Goal: Find specific page/section: Find specific page/section

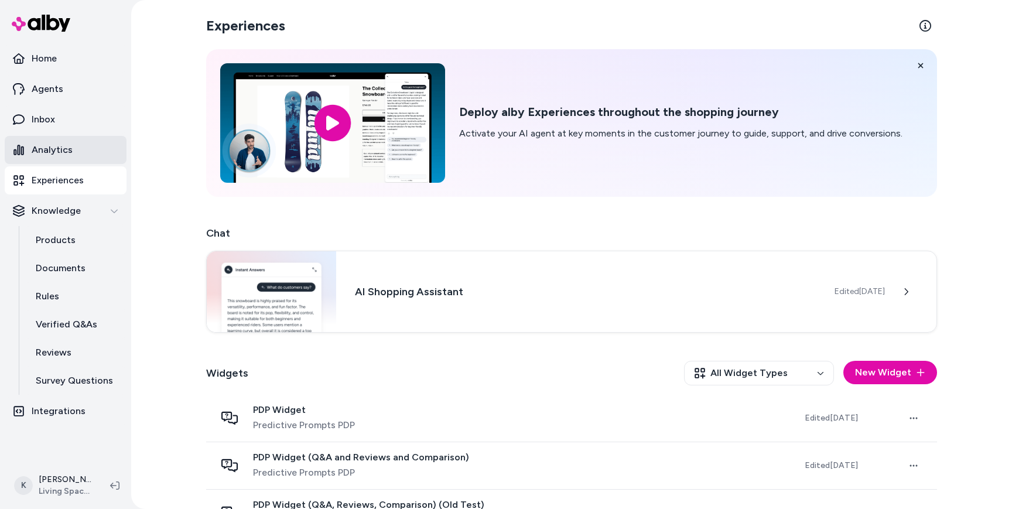
click at [59, 140] on link "Analytics" at bounding box center [66, 150] width 122 height 28
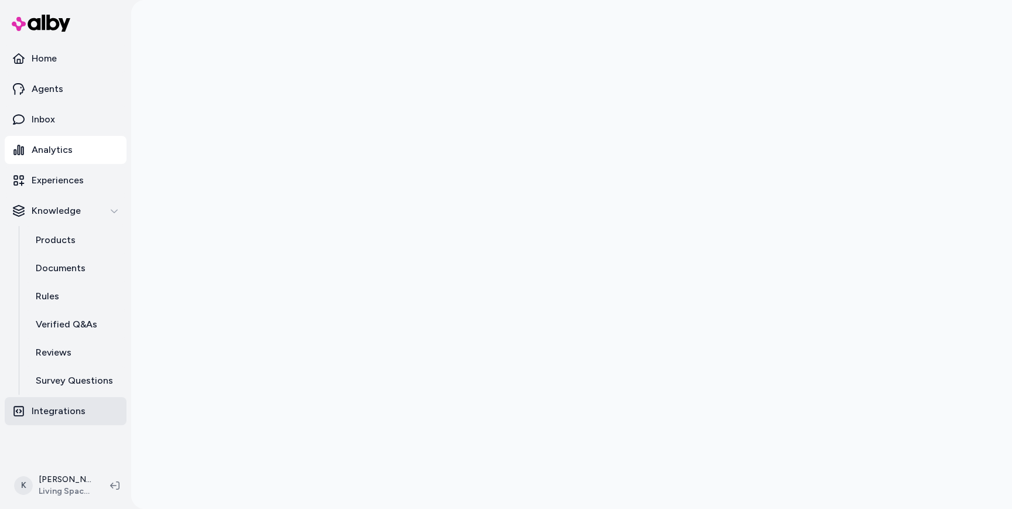
click at [49, 405] on p "Integrations" at bounding box center [59, 411] width 54 height 14
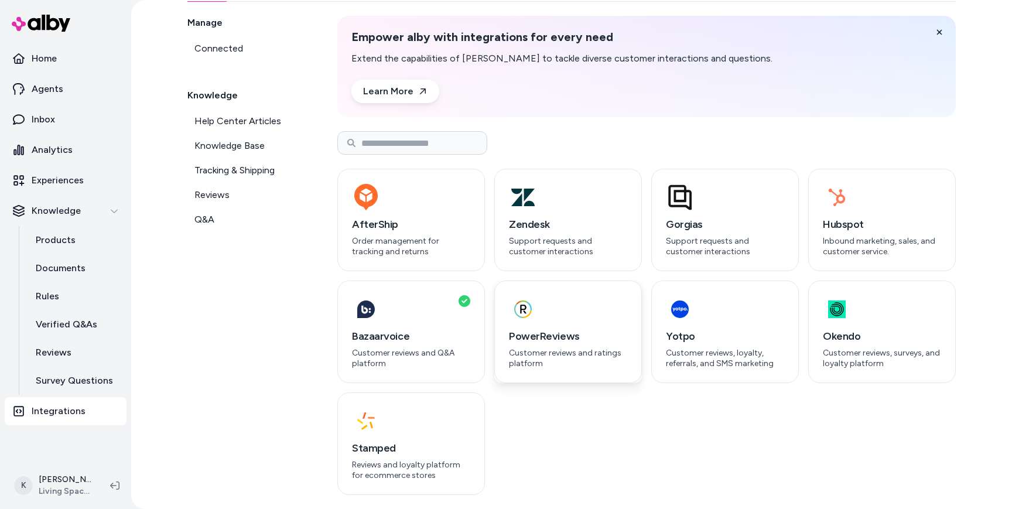
scroll to position [73, 0]
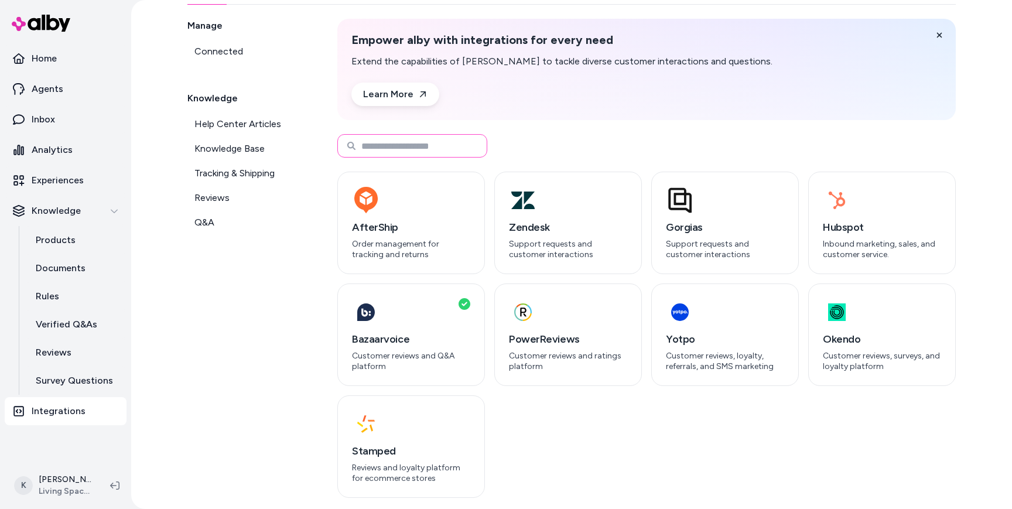
click at [385, 140] on input at bounding box center [412, 145] width 150 height 23
click at [217, 122] on span "Help Center Articles" at bounding box center [238, 124] width 87 height 14
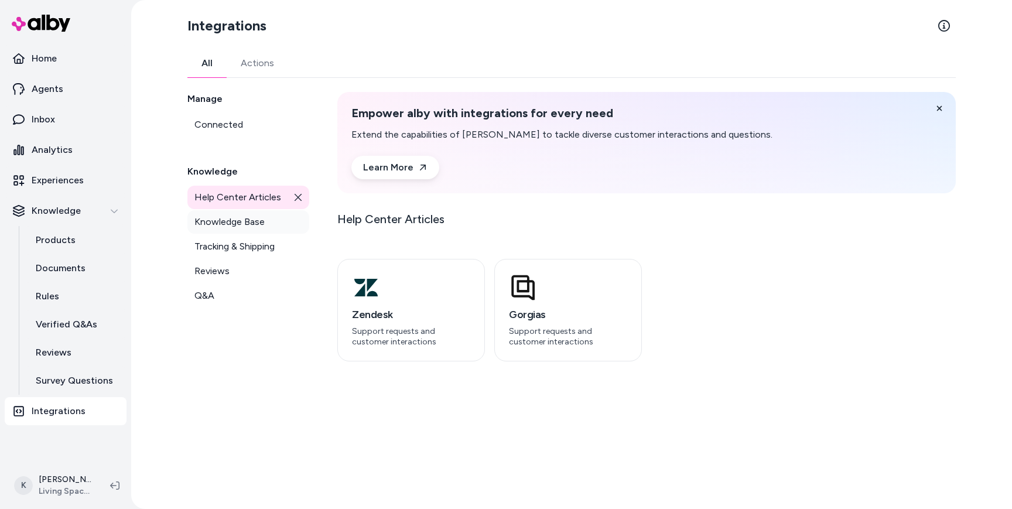
click at [219, 219] on span "Knowledge Base" at bounding box center [230, 222] width 70 height 14
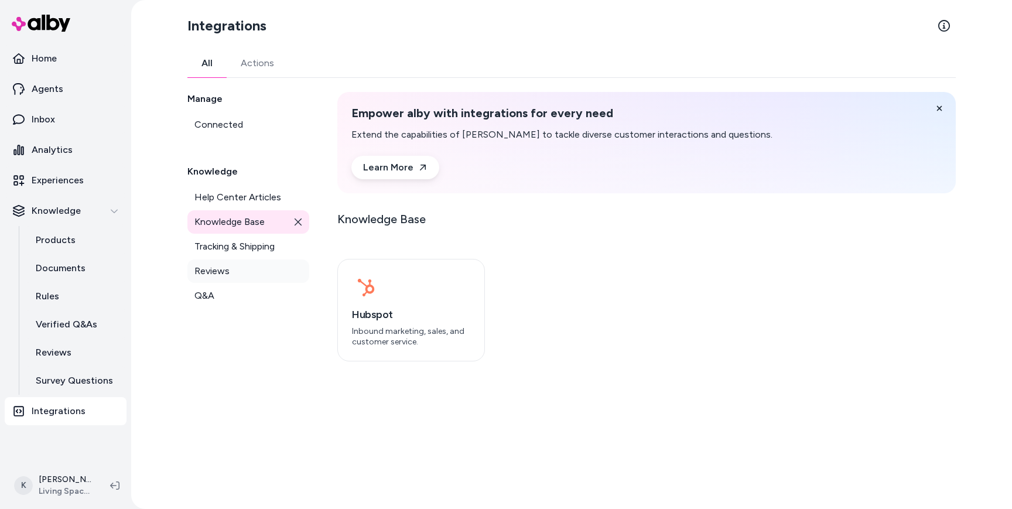
click at [211, 264] on span "Reviews" at bounding box center [212, 271] width 35 height 14
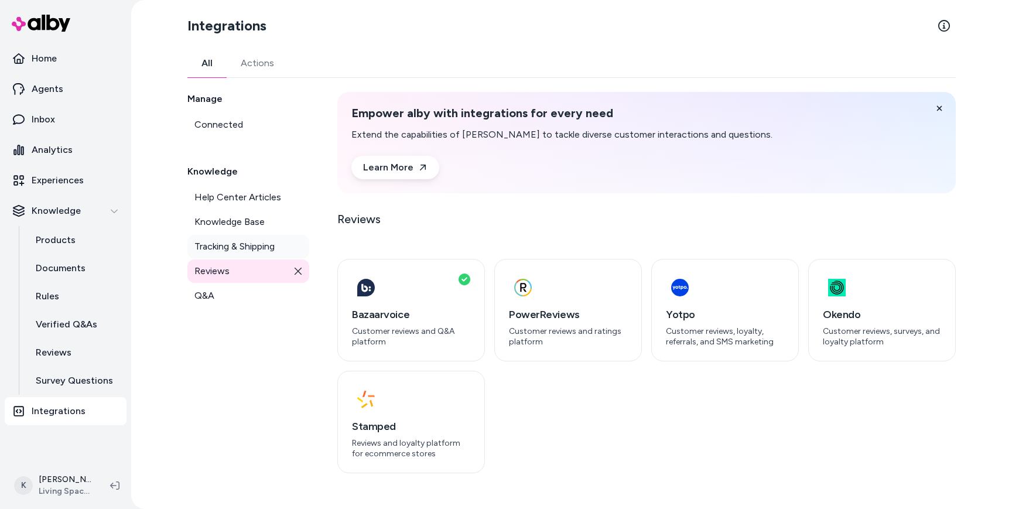
click at [210, 253] on span "Tracking & Shipping" at bounding box center [235, 247] width 80 height 14
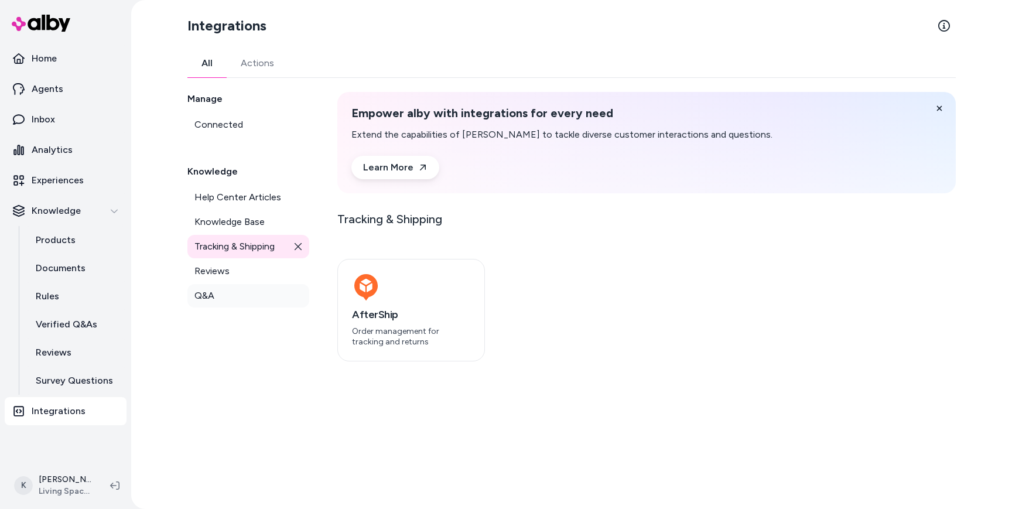
click at [200, 287] on link "Q&A" at bounding box center [248, 295] width 122 height 23
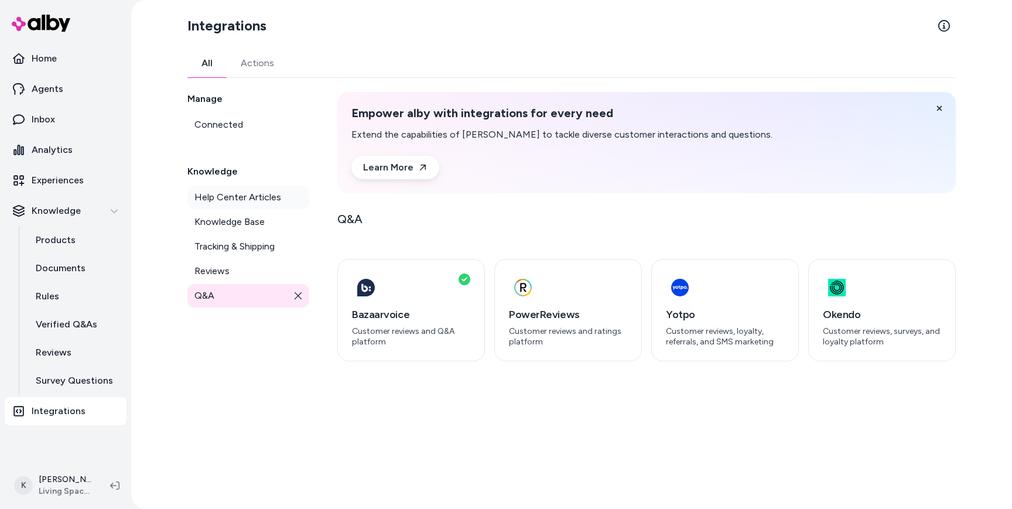
click at [208, 197] on span "Help Center Articles" at bounding box center [238, 197] width 87 height 14
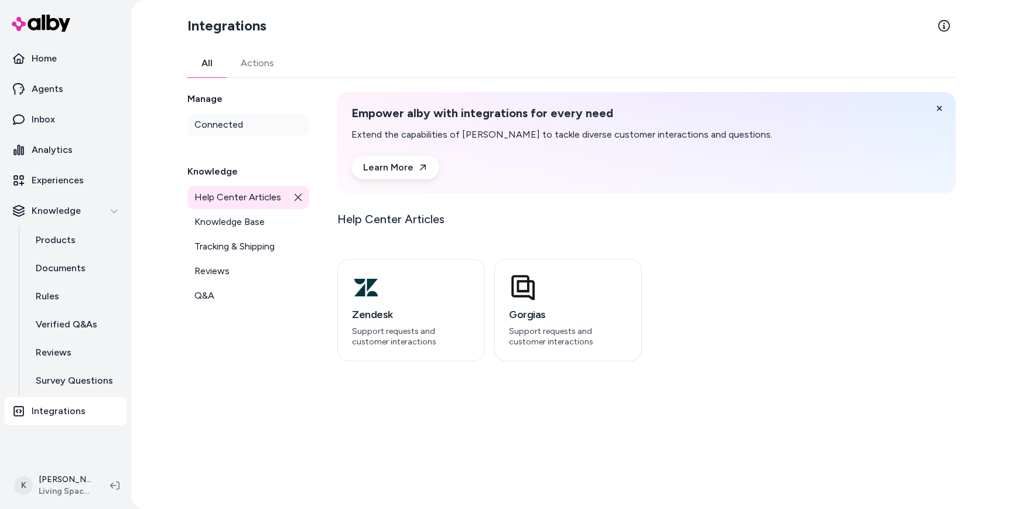
click at [210, 126] on span "Connected" at bounding box center [219, 125] width 49 height 14
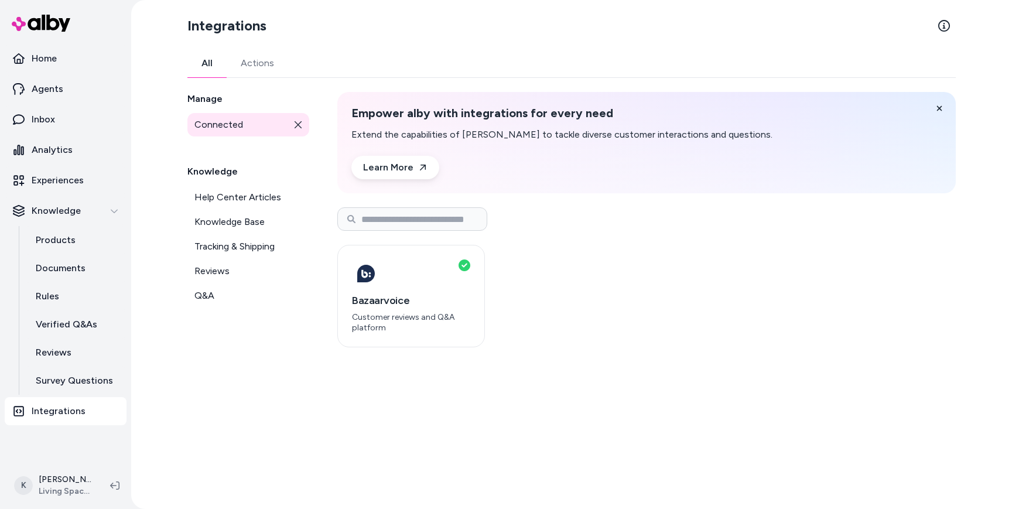
click at [250, 69] on button "Actions" at bounding box center [258, 63] width 62 height 28
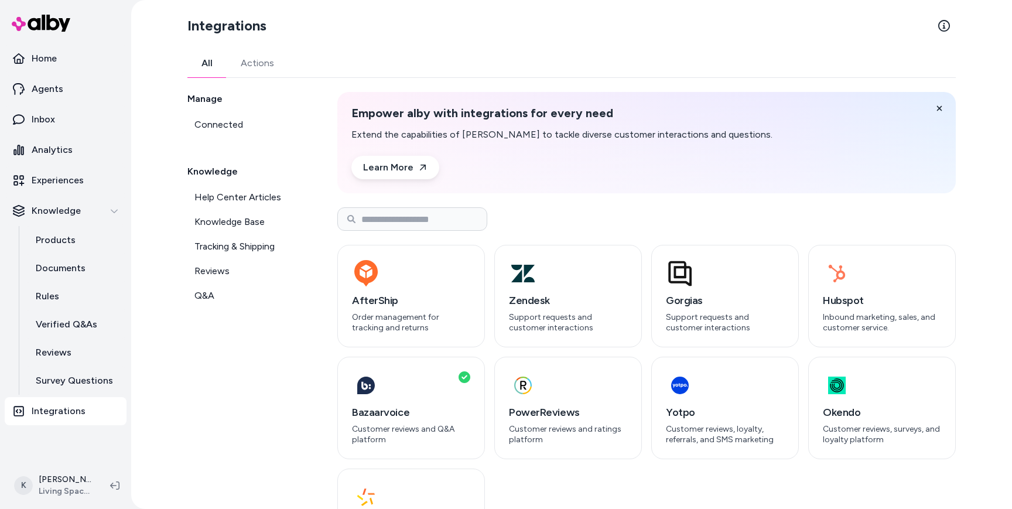
click at [207, 66] on button "All" at bounding box center [206, 63] width 39 height 28
